Goal: Go to known website: Access a specific website the user already knows

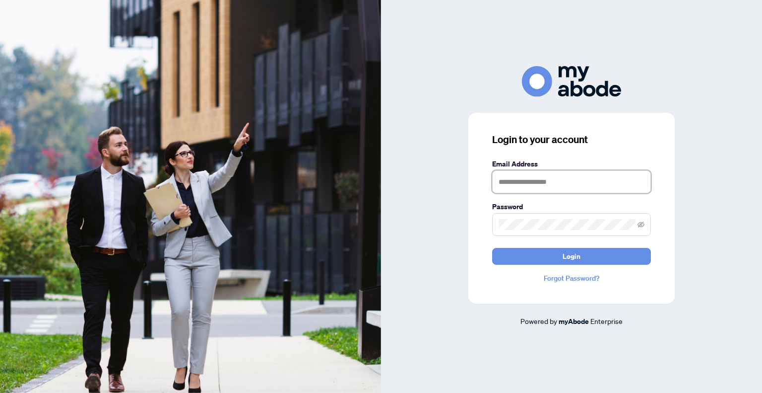
click at [565, 177] on input "text" at bounding box center [571, 181] width 159 height 23
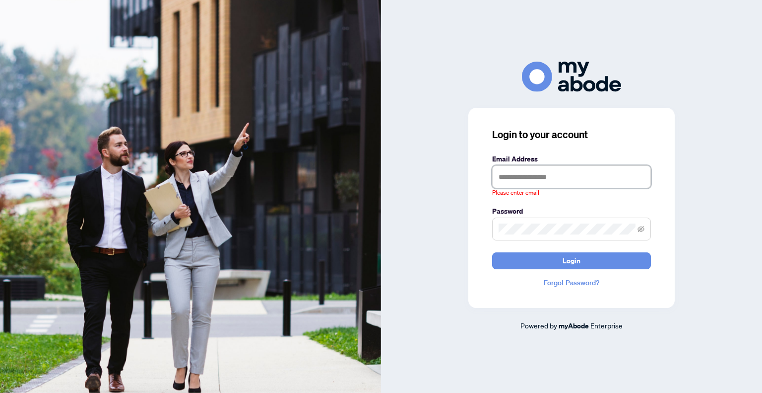
type input "**********"
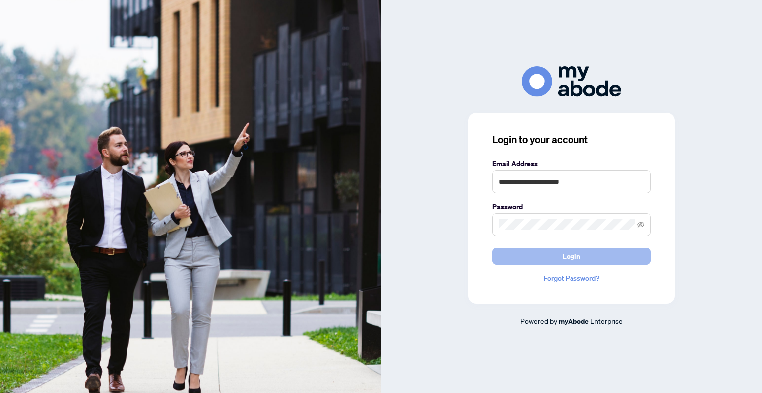
click at [588, 261] on button "Login" at bounding box center [571, 256] width 159 height 17
